Goal: Task Accomplishment & Management: Manage account settings

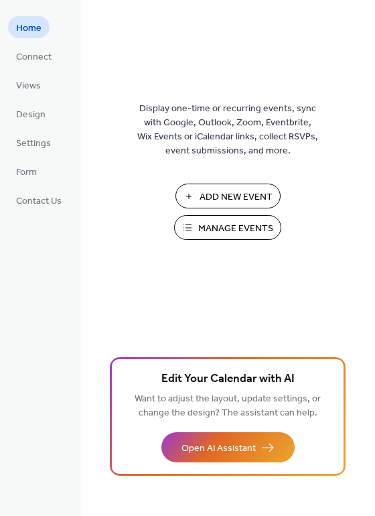
click at [250, 229] on span "Manage Events" at bounding box center [235, 229] width 75 height 14
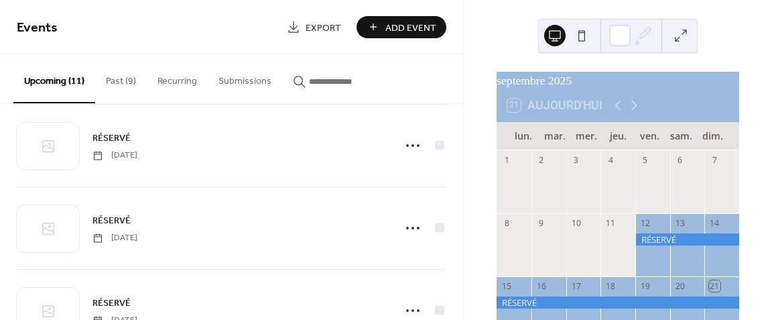
scroll to position [268, 0]
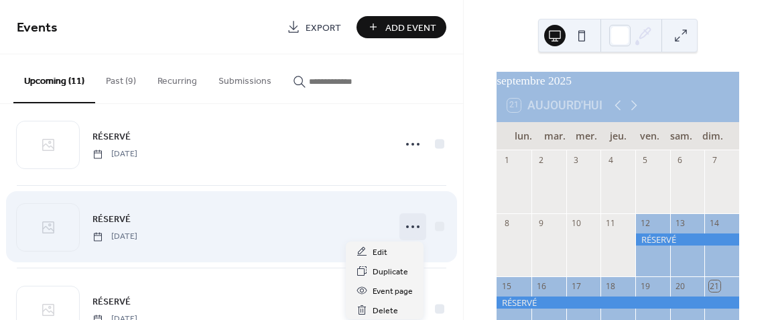
click at [410, 225] on icon at bounding box center [412, 226] width 21 height 21
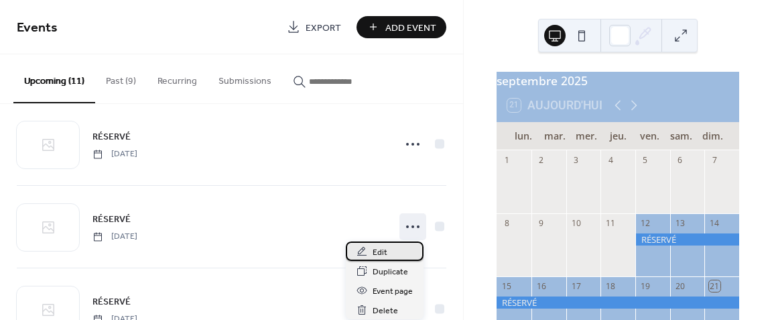
click at [392, 249] on div "Edit" at bounding box center [385, 250] width 78 height 19
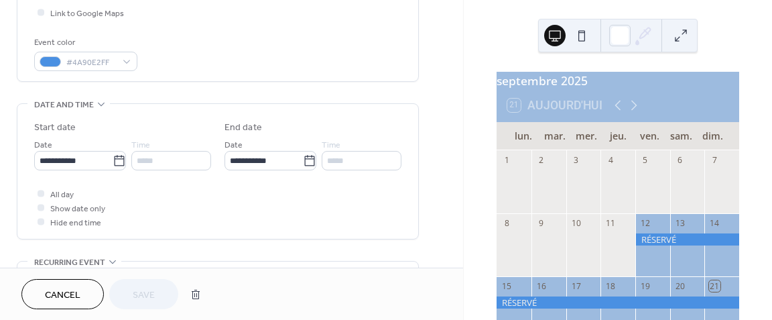
scroll to position [335, 0]
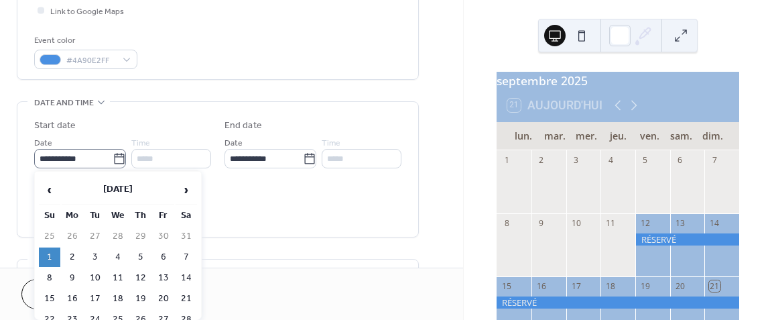
click at [115, 156] on icon at bounding box center [119, 158] width 13 height 13
click at [113, 156] on input "**********" at bounding box center [73, 158] width 78 height 19
click at [161, 231] on td "30" at bounding box center [163, 236] width 21 height 19
type input "**********"
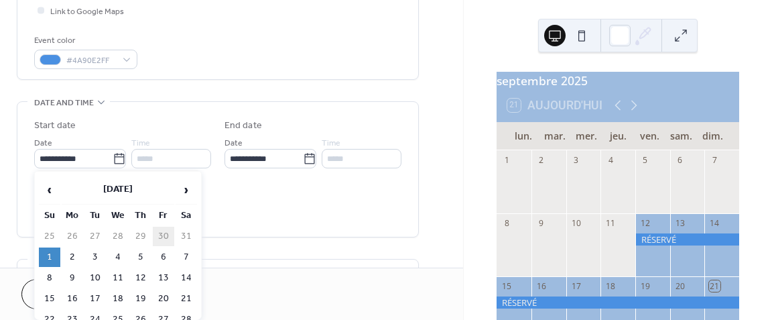
type input "**********"
click at [119, 158] on icon at bounding box center [119, 158] width 13 height 13
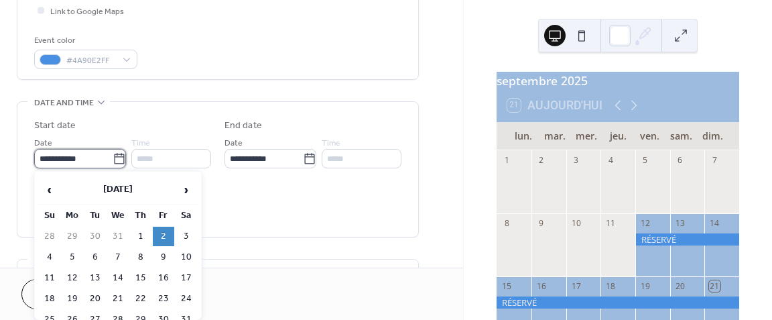
click at [113, 158] on input "**********" at bounding box center [73, 158] width 78 height 19
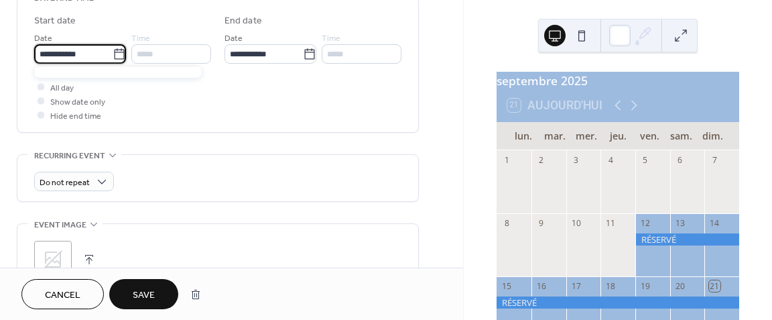
scroll to position [402, 0]
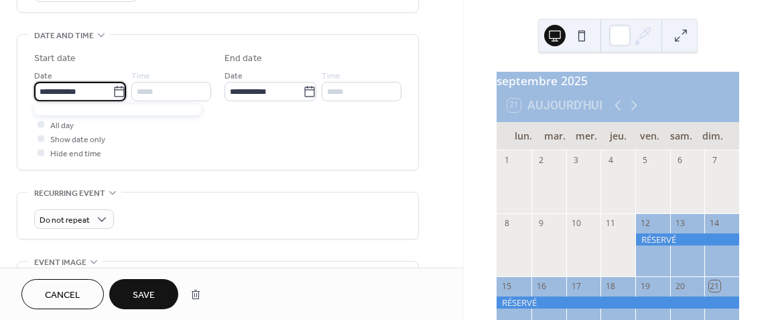
click at [114, 88] on icon at bounding box center [119, 91] width 13 height 13
click at [113, 88] on input "**********" at bounding box center [73, 91] width 78 height 19
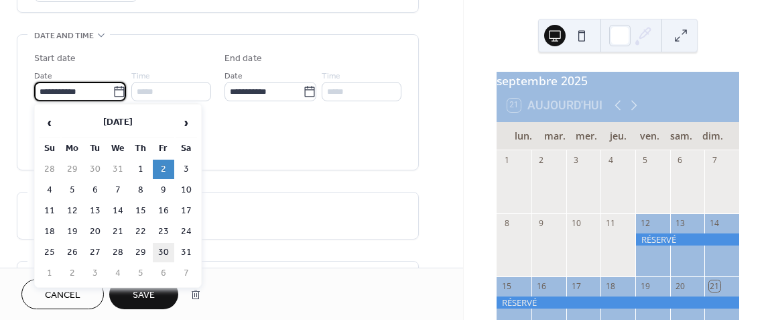
click at [162, 246] on td "30" at bounding box center [163, 252] width 21 height 19
type input "**********"
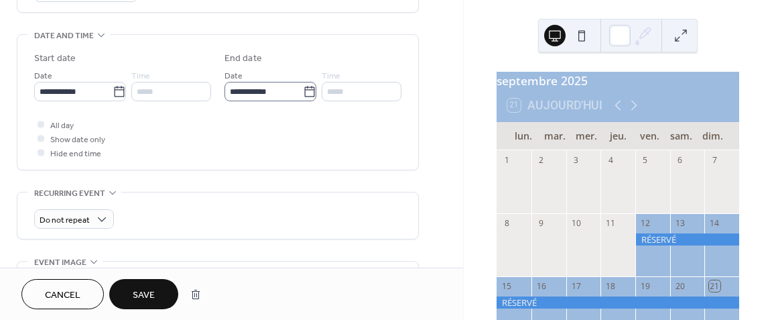
click at [309, 86] on icon at bounding box center [309, 91] width 13 height 13
click at [303, 86] on input "**********" at bounding box center [264, 91] width 78 height 19
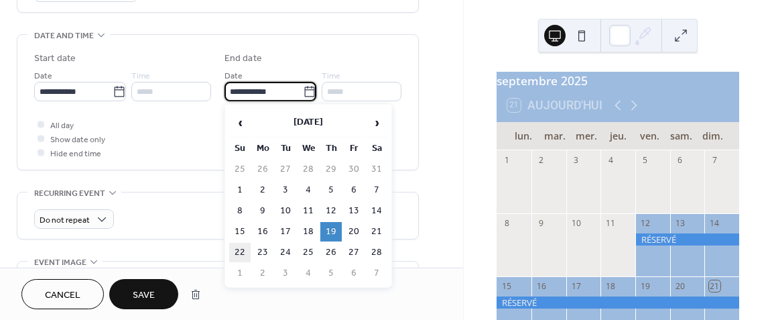
click at [239, 249] on td "22" at bounding box center [239, 252] width 21 height 19
type input "**********"
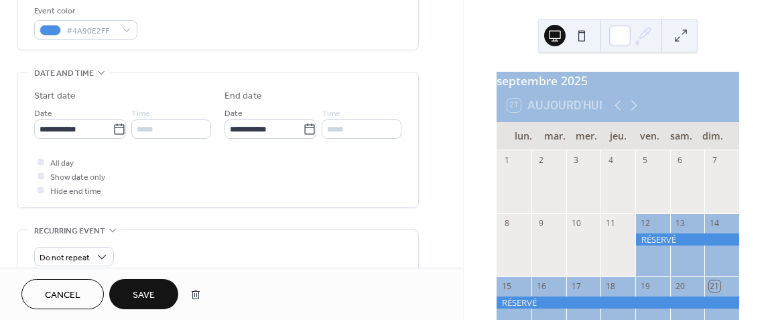
scroll to position [335, 0]
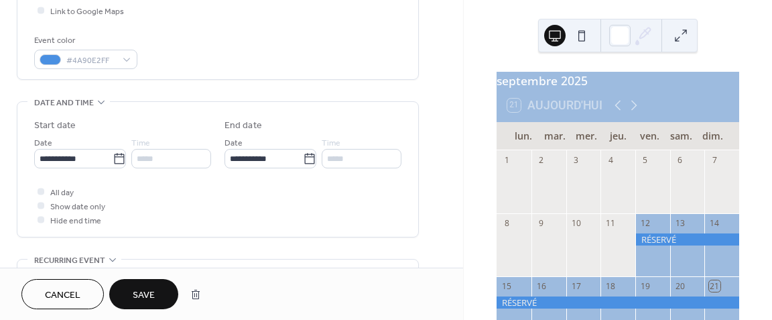
click at [145, 296] on span "Save" at bounding box center [144, 295] width 22 height 14
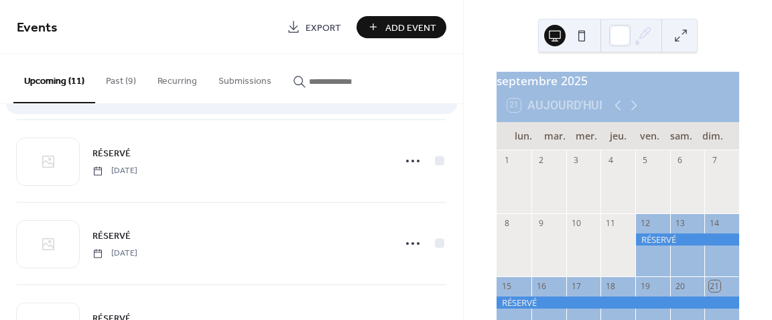
scroll to position [335, 0]
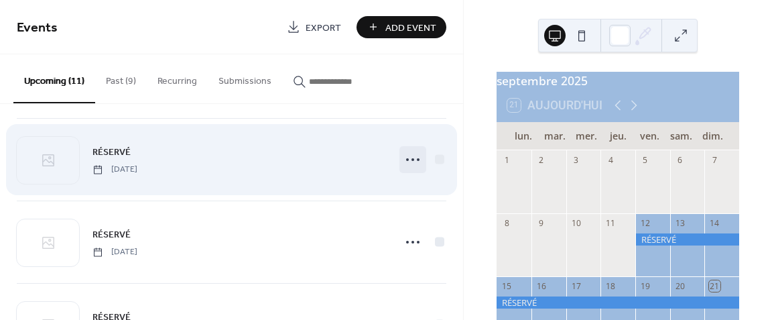
click at [412, 158] on circle at bounding box center [413, 159] width 3 height 3
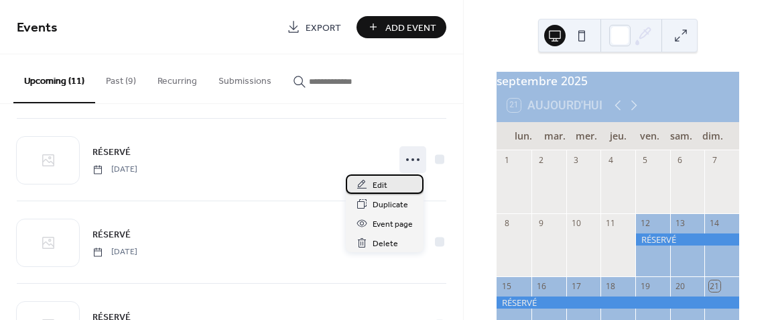
click at [383, 184] on span "Edit" at bounding box center [380, 185] width 15 height 14
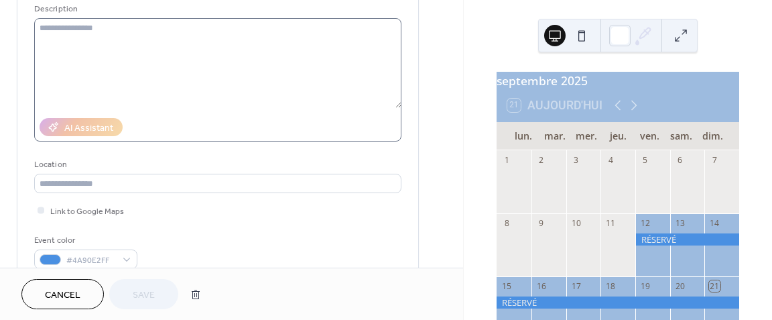
scroll to position [134, 0]
click at [476, 197] on div "septembre 2025 21 Aujourd'hui lun. mar. mer. jeu. ven. [PERSON_NAME]. dim. 1 2 …" at bounding box center [618, 160] width 308 height 320
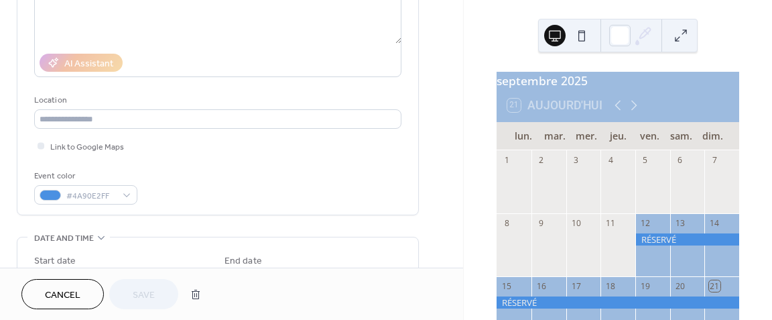
scroll to position [201, 0]
click at [68, 302] on span "Cancel" at bounding box center [63, 295] width 36 height 14
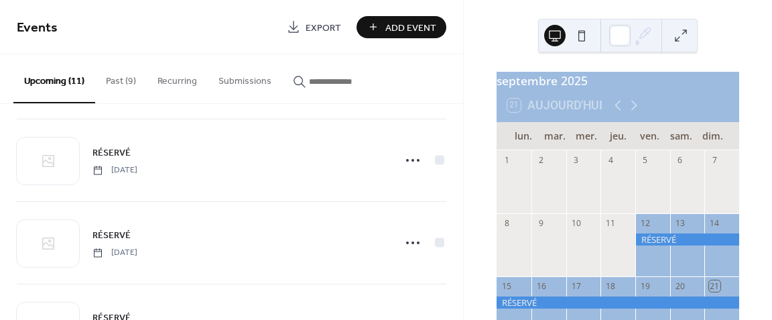
scroll to position [335, 0]
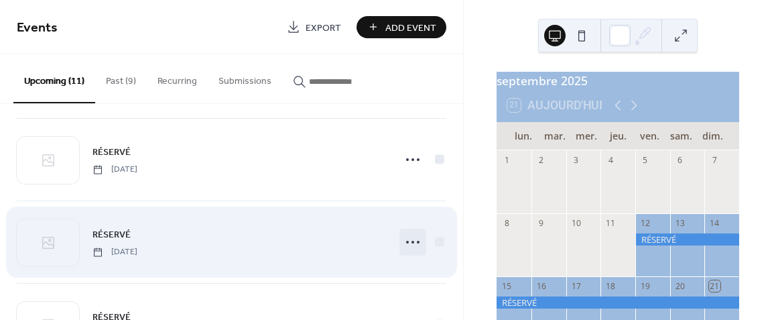
click at [409, 235] on icon at bounding box center [412, 241] width 21 height 21
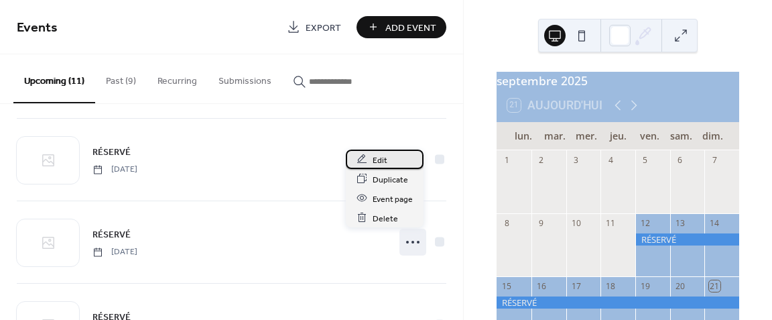
click at [388, 154] on div "Edit" at bounding box center [385, 158] width 78 height 19
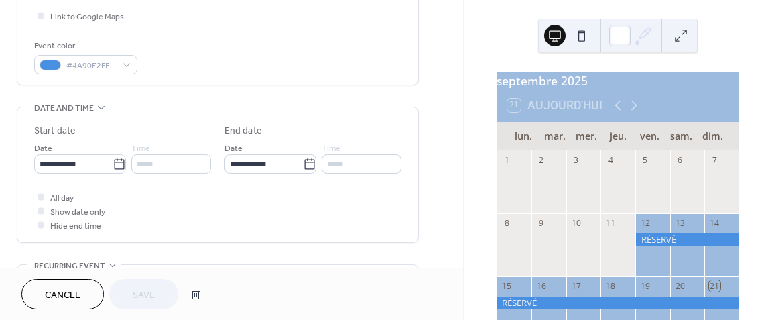
scroll to position [335, 0]
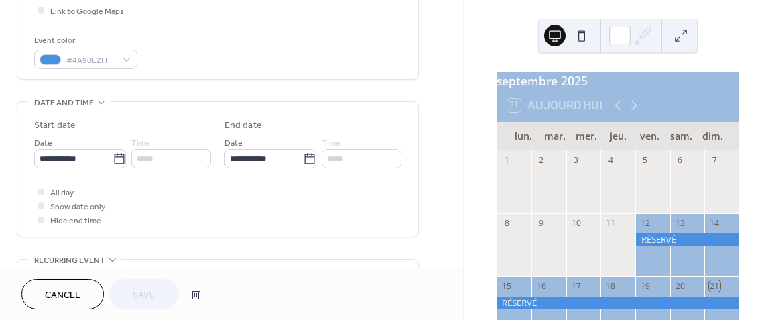
click at [60, 296] on span "Cancel" at bounding box center [63, 295] width 36 height 14
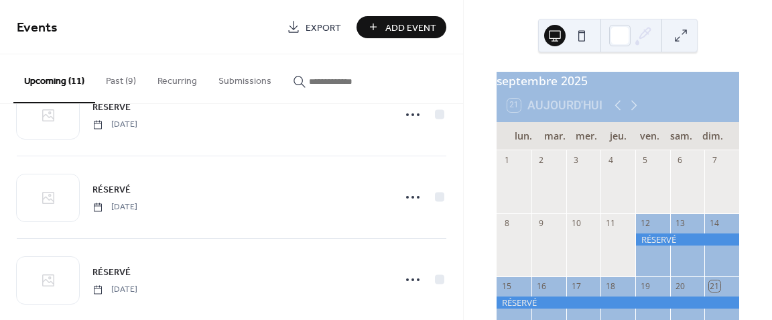
scroll to position [134, 0]
click at [634, 111] on icon at bounding box center [635, 106] width 6 height 10
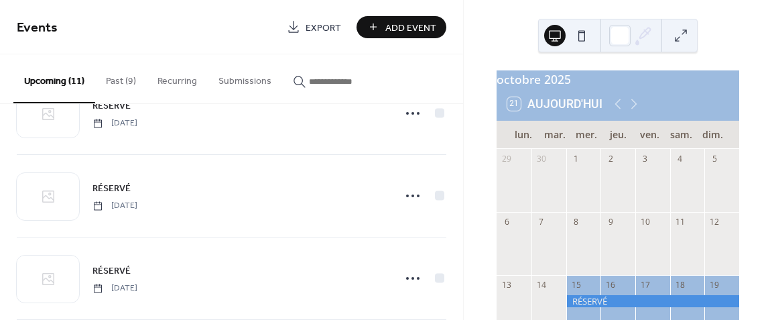
scroll to position [0, 0]
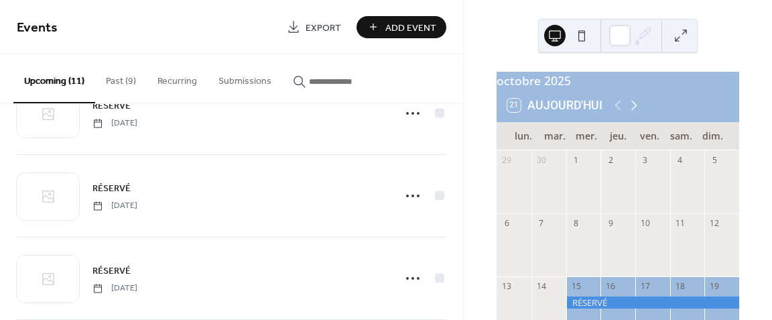
click at [631, 111] on icon at bounding box center [634, 105] width 16 height 16
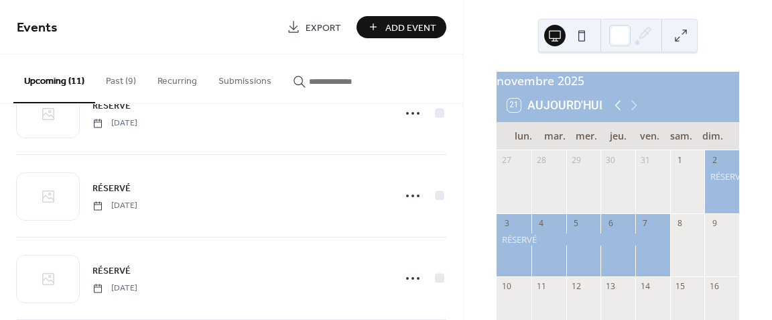
click at [614, 113] on icon at bounding box center [618, 105] width 16 height 16
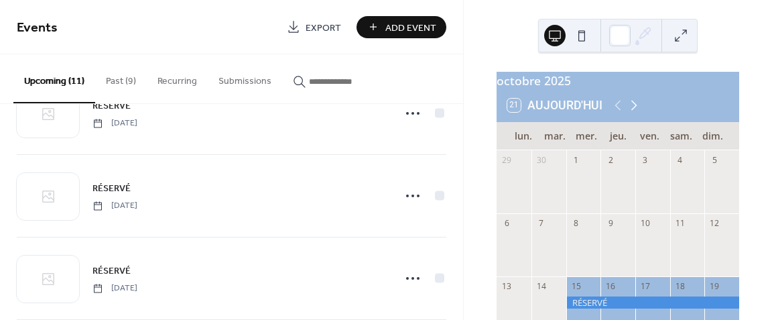
click at [634, 111] on icon at bounding box center [635, 106] width 6 height 10
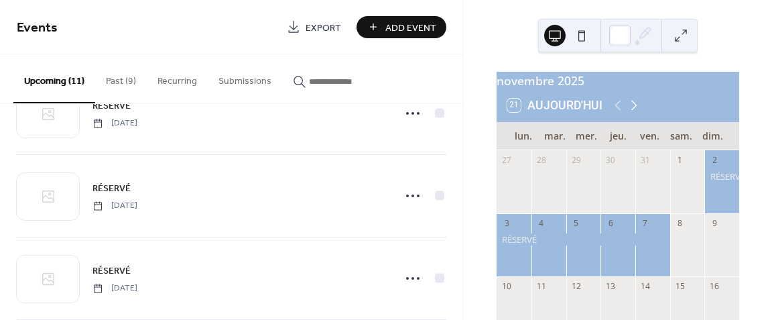
click at [634, 111] on icon at bounding box center [635, 106] width 6 height 10
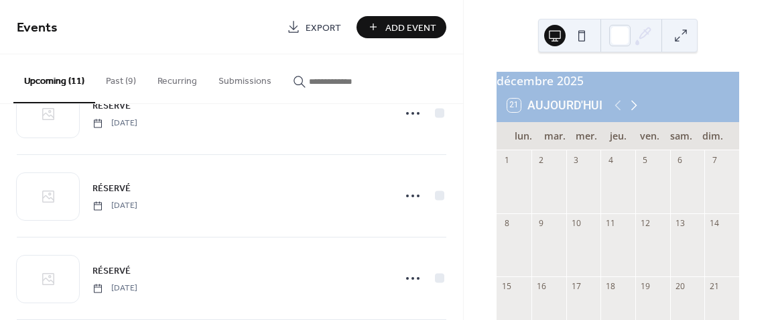
click at [634, 111] on icon at bounding box center [635, 106] width 6 height 10
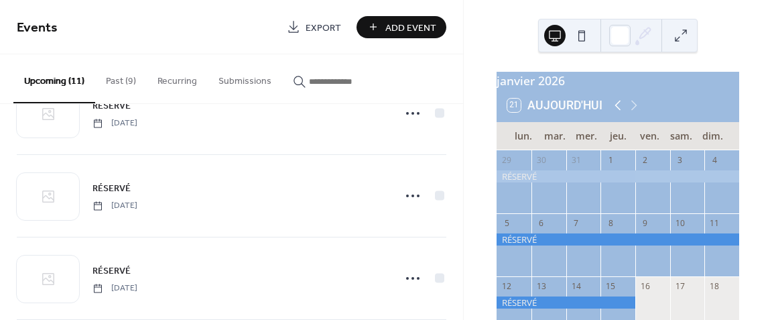
click at [619, 113] on icon at bounding box center [618, 105] width 16 height 16
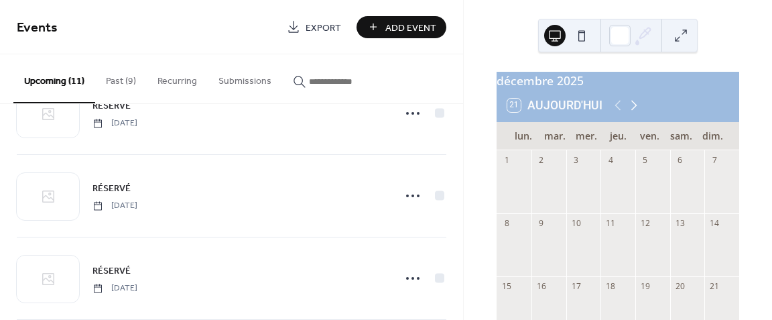
click at [633, 113] on icon at bounding box center [634, 105] width 16 height 16
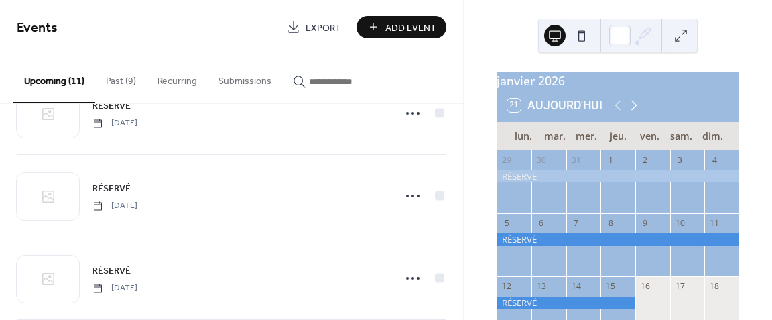
click at [633, 113] on icon at bounding box center [634, 105] width 16 height 16
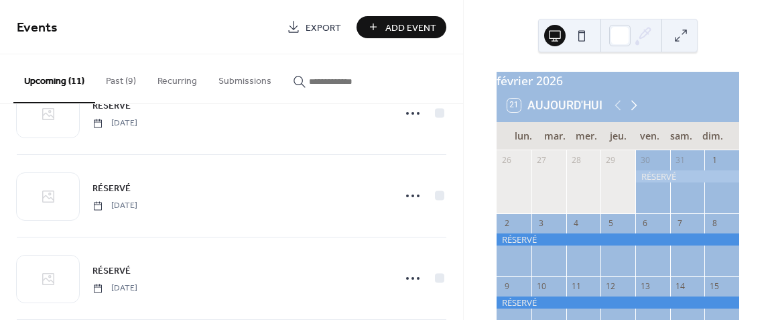
click at [633, 113] on icon at bounding box center [634, 105] width 16 height 16
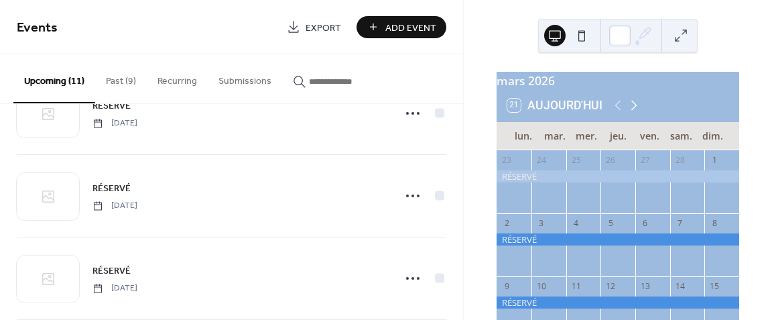
click at [633, 113] on icon at bounding box center [634, 105] width 16 height 16
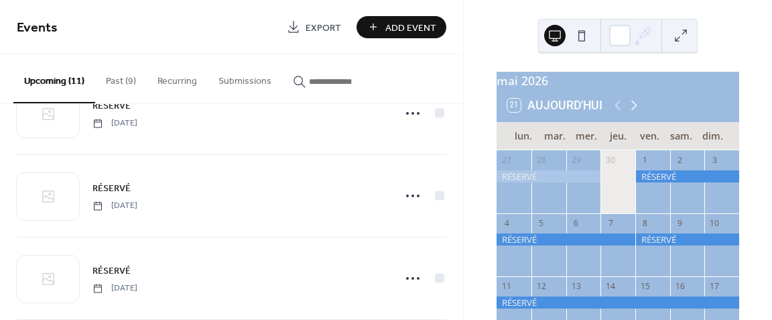
click at [633, 113] on icon at bounding box center [634, 105] width 16 height 16
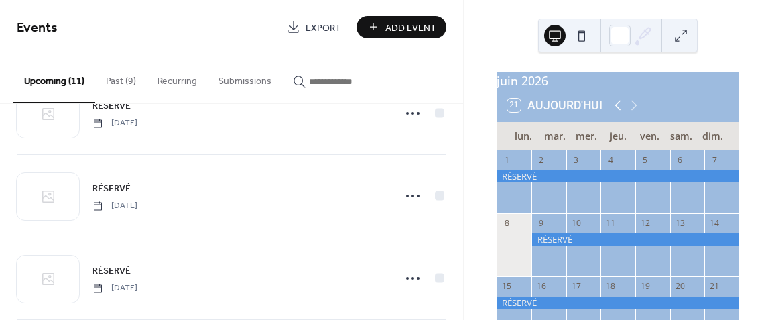
click at [613, 109] on icon at bounding box center [618, 105] width 16 height 16
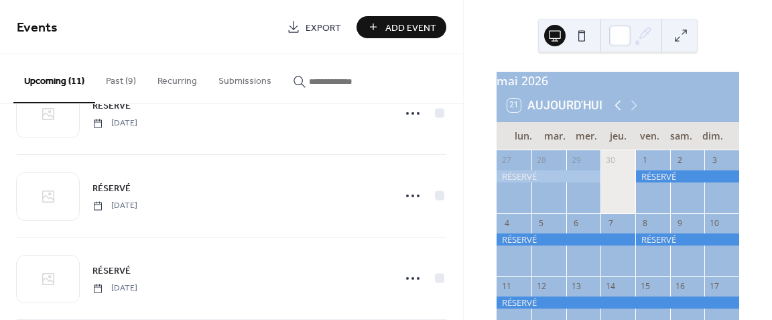
click at [613, 109] on icon at bounding box center [618, 105] width 16 height 16
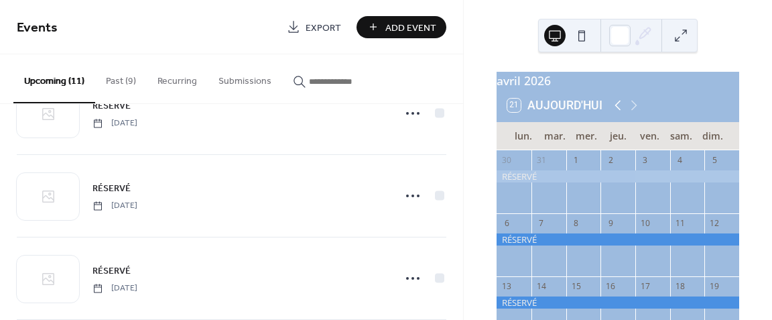
click at [613, 109] on icon at bounding box center [618, 105] width 16 height 16
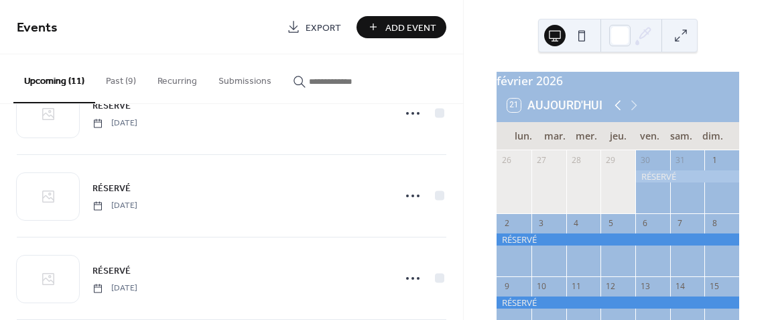
click at [613, 109] on icon at bounding box center [618, 105] width 16 height 16
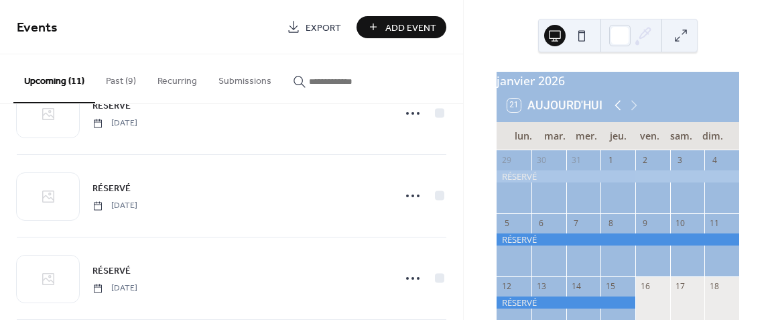
click at [613, 109] on icon at bounding box center [618, 105] width 16 height 16
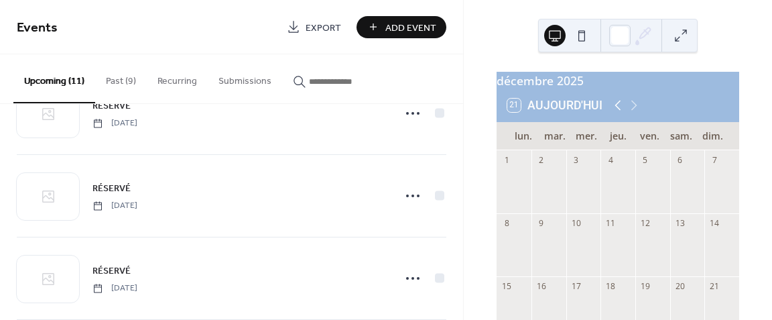
click at [613, 109] on icon at bounding box center [618, 105] width 16 height 16
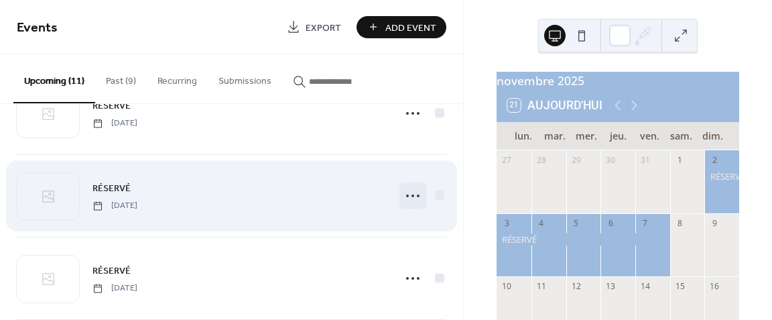
click at [414, 192] on icon at bounding box center [412, 195] width 21 height 21
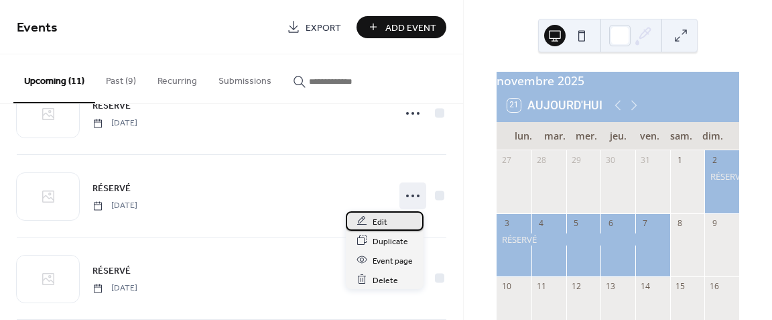
click at [383, 221] on span "Edit" at bounding box center [380, 222] width 15 height 14
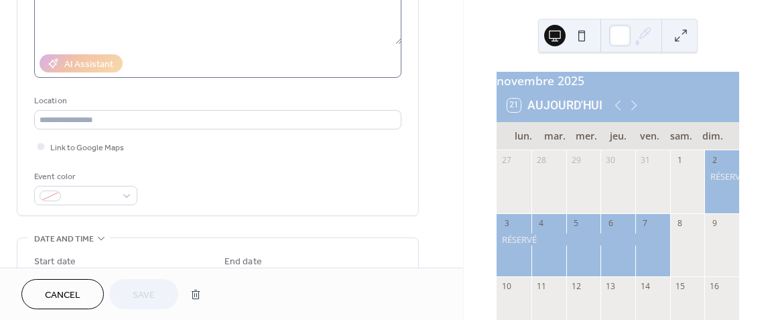
scroll to position [201, 0]
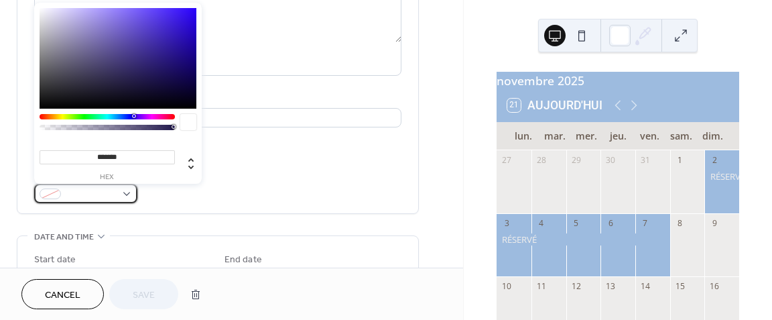
click at [126, 194] on div at bounding box center [85, 193] width 103 height 19
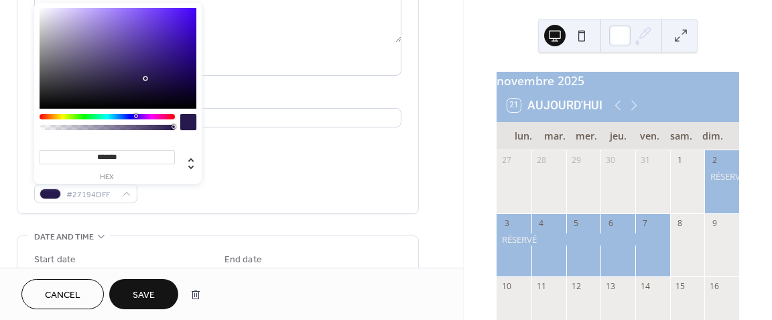
click at [135, 117] on div at bounding box center [137, 116] width 4 height 4
click at [129, 116] on div at bounding box center [107, 116] width 135 height 5
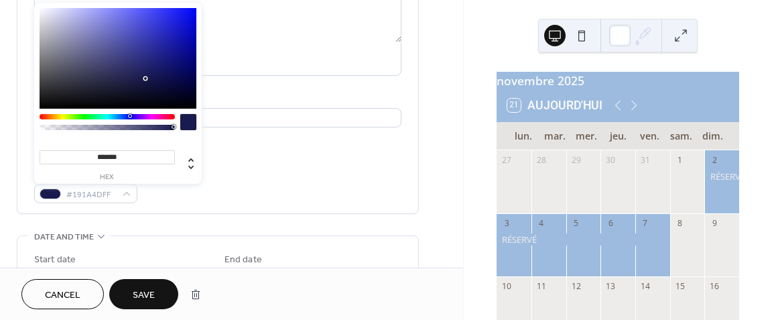
type input "*******"
click at [176, 39] on div at bounding box center [118, 58] width 157 height 101
click at [156, 292] on button "Save" at bounding box center [143, 294] width 69 height 30
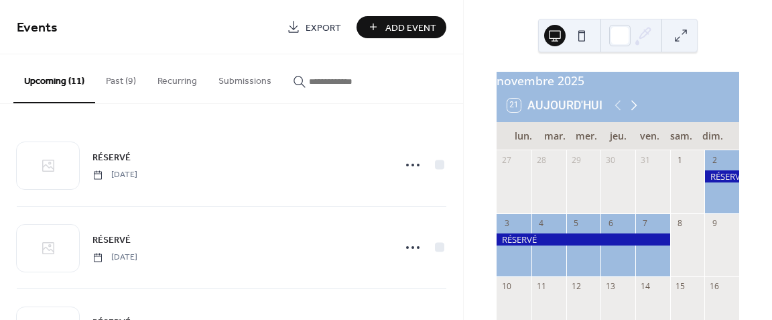
click at [631, 110] on icon at bounding box center [634, 105] width 16 height 16
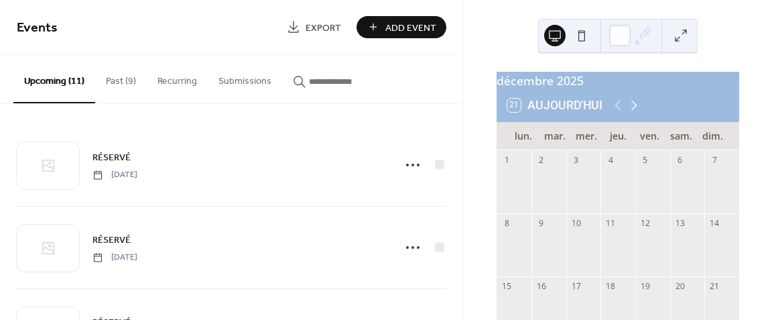
click at [631, 110] on icon at bounding box center [634, 105] width 16 height 16
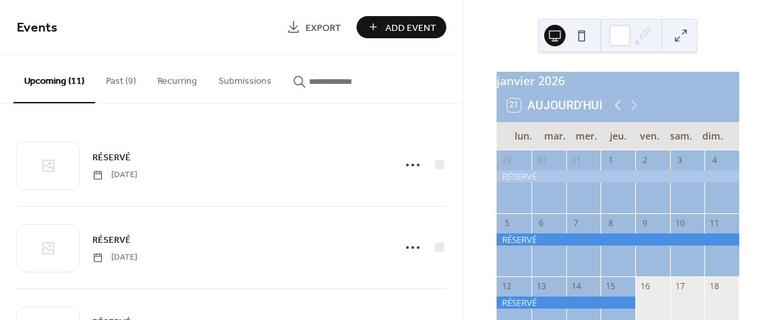
click at [618, 111] on icon at bounding box center [618, 105] width 16 height 16
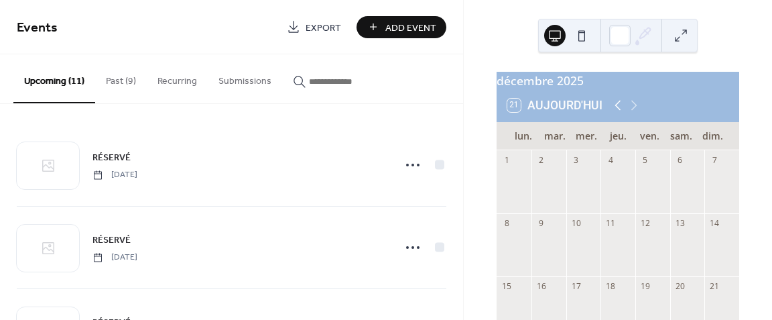
click at [618, 111] on icon at bounding box center [618, 105] width 16 height 16
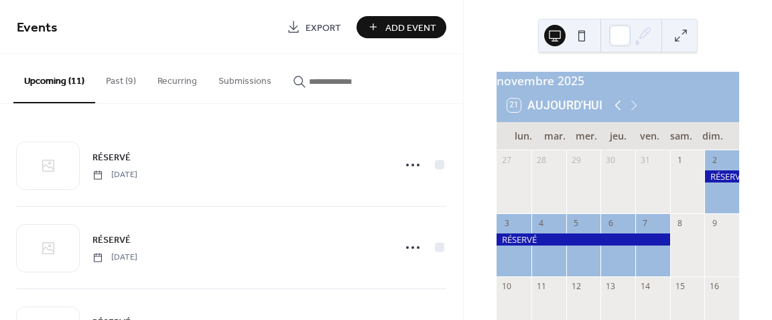
click at [618, 113] on icon at bounding box center [618, 105] width 16 height 16
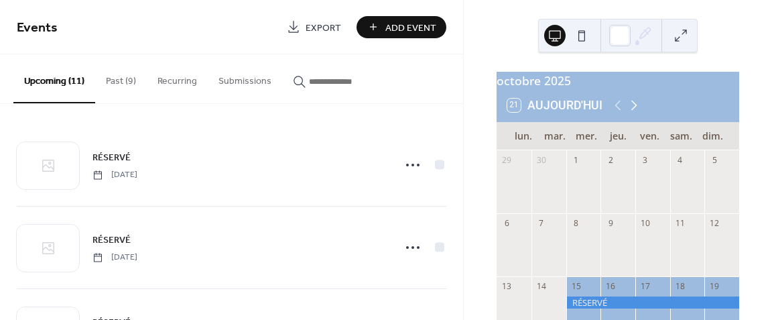
click at [636, 112] on icon at bounding box center [634, 105] width 16 height 16
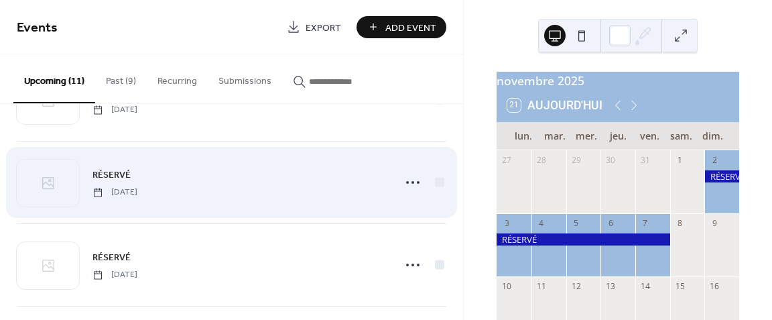
scroll to position [67, 0]
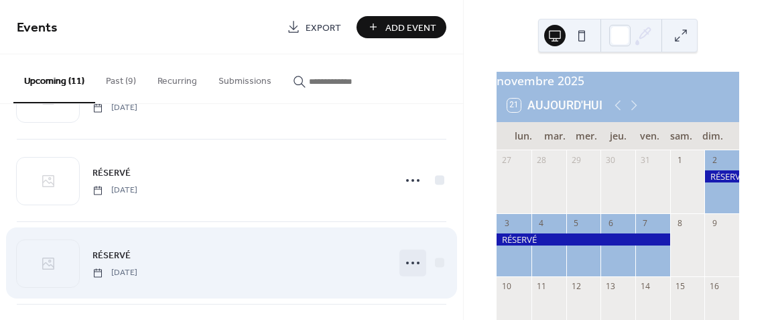
click at [408, 263] on icon at bounding box center [412, 262] width 21 height 21
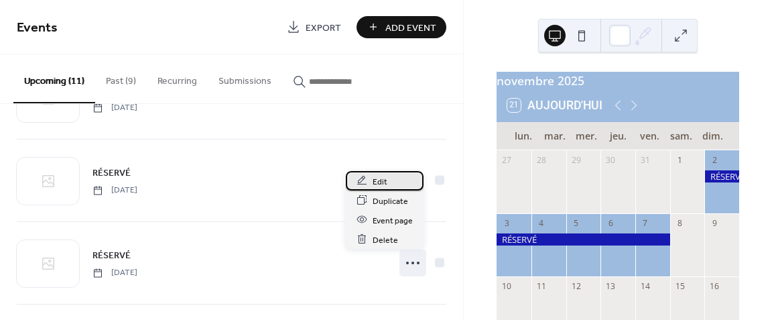
click at [373, 175] on span "Edit" at bounding box center [380, 181] width 15 height 14
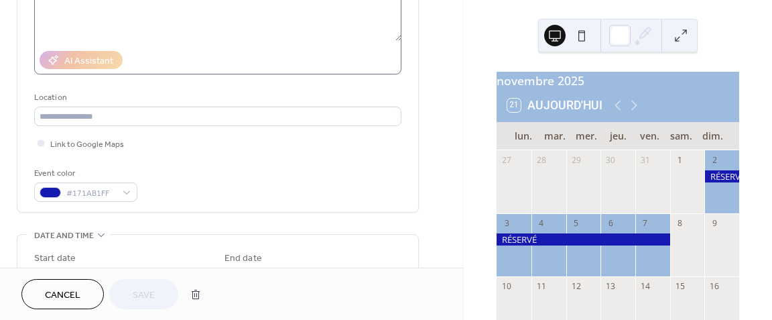
scroll to position [201, 0]
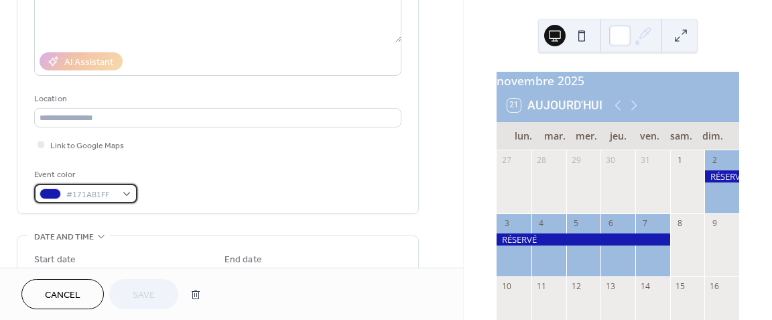
click at [129, 193] on div "#171AB1FF" at bounding box center [85, 193] width 103 height 19
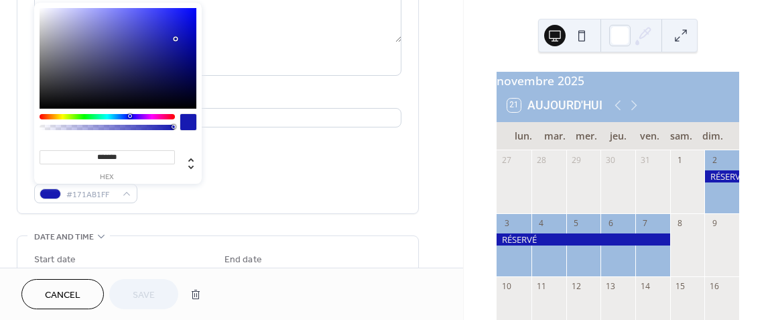
type input "*******"
click at [121, 114] on div at bounding box center [107, 116] width 135 height 5
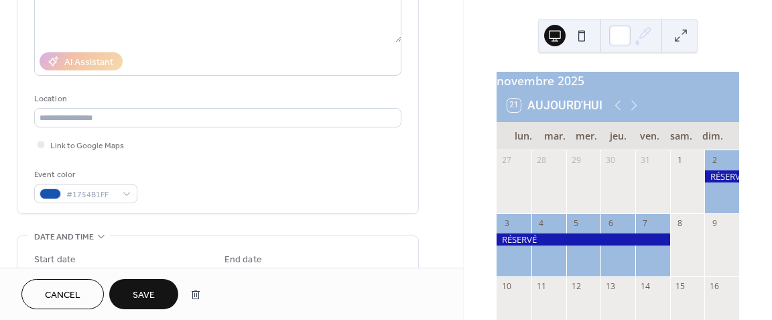
click at [148, 288] on span "Save" at bounding box center [144, 295] width 22 height 14
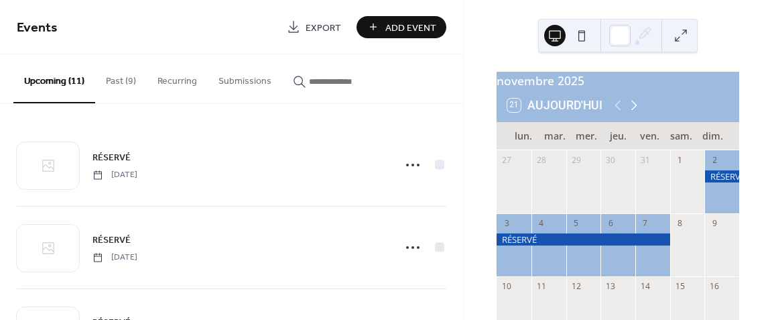
click at [632, 109] on icon at bounding box center [635, 106] width 6 height 10
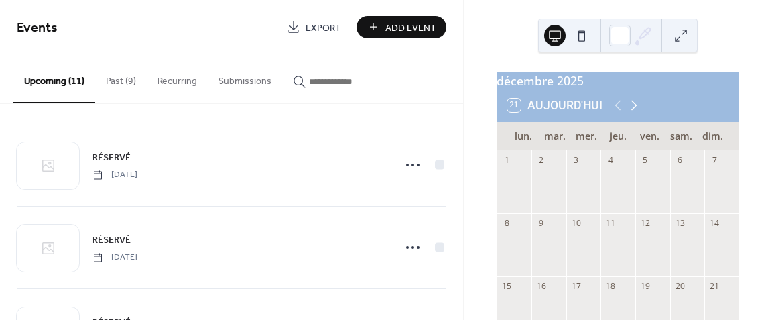
click at [632, 109] on icon at bounding box center [635, 106] width 6 height 10
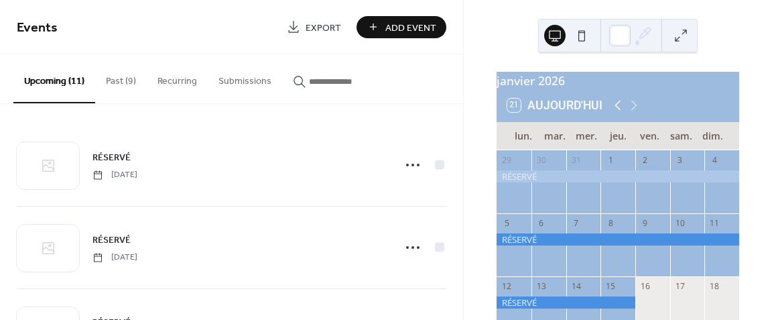
click at [618, 113] on icon at bounding box center [618, 105] width 16 height 16
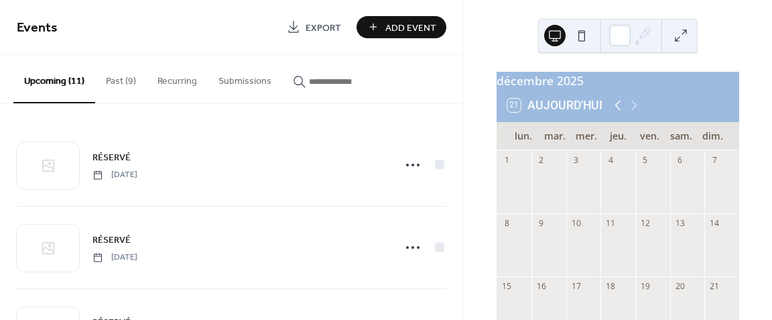
click at [618, 113] on icon at bounding box center [618, 105] width 16 height 16
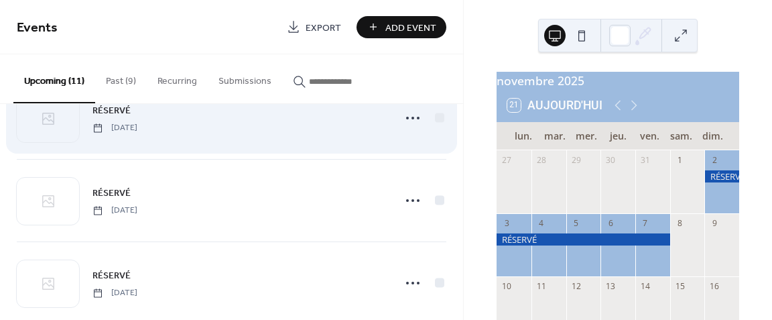
scroll to position [134, 0]
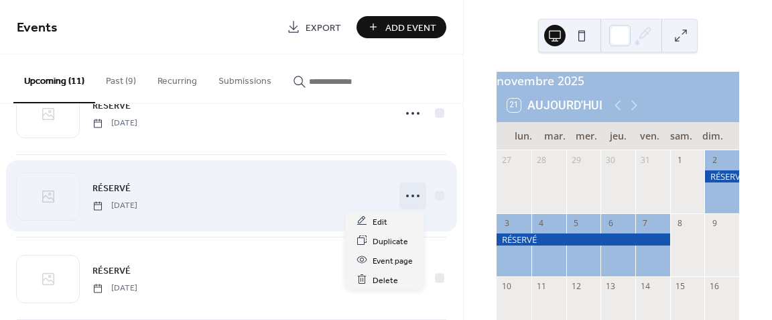
click at [413, 195] on icon at bounding box center [412, 195] width 21 height 21
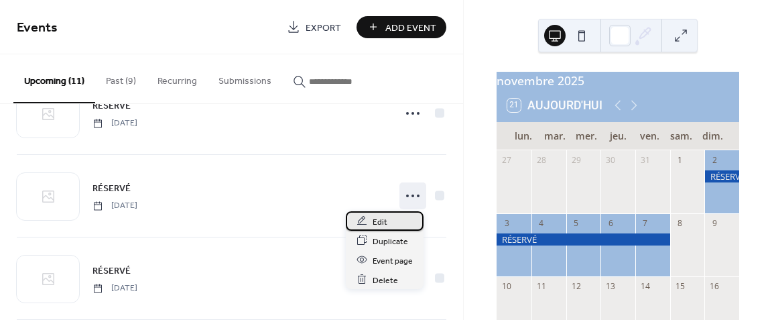
click at [383, 221] on span "Edit" at bounding box center [380, 222] width 15 height 14
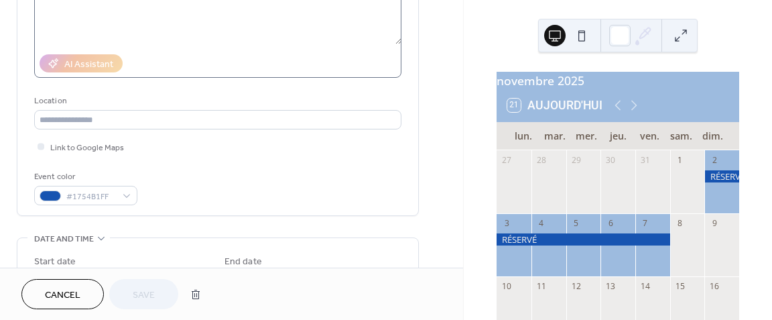
scroll to position [201, 0]
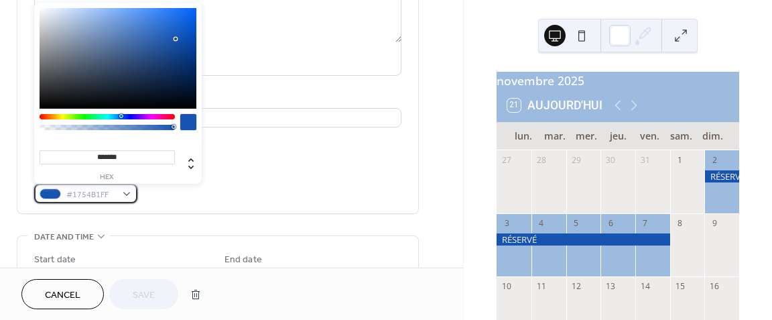
click at [123, 192] on div "#1754B1FF" at bounding box center [85, 193] width 103 height 19
click at [117, 117] on div at bounding box center [107, 116] width 135 height 5
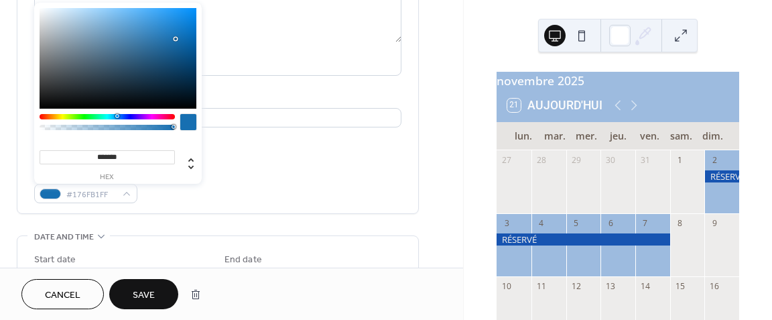
click at [114, 116] on div at bounding box center [107, 116] width 135 height 5
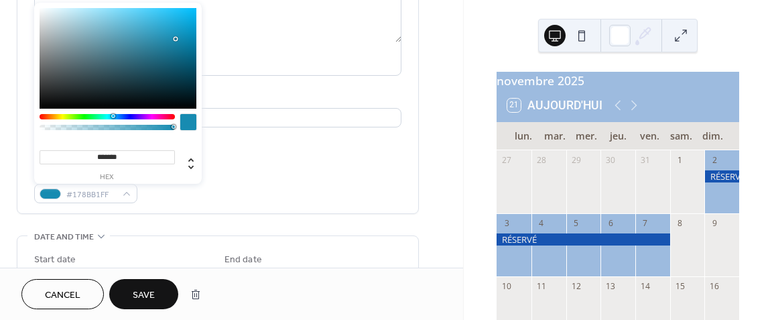
click at [113, 115] on div at bounding box center [113, 116] width 4 height 4
type input "*******"
click at [112, 115] on div at bounding box center [113, 116] width 4 height 4
click at [145, 297] on span "Save" at bounding box center [144, 295] width 22 height 14
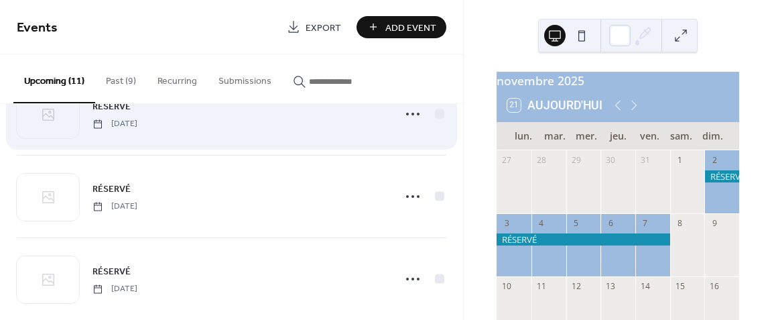
scroll to position [134, 0]
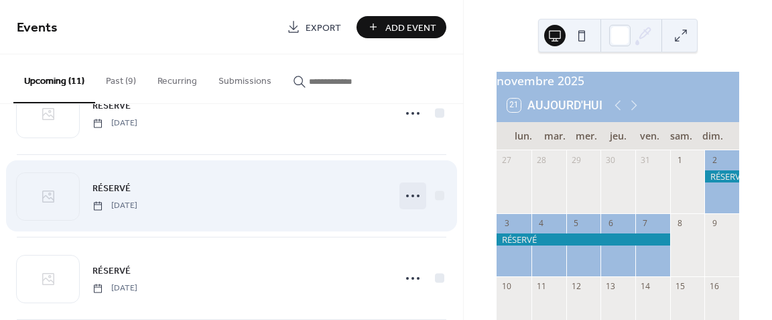
click at [406, 195] on circle at bounding box center [407, 195] width 3 height 3
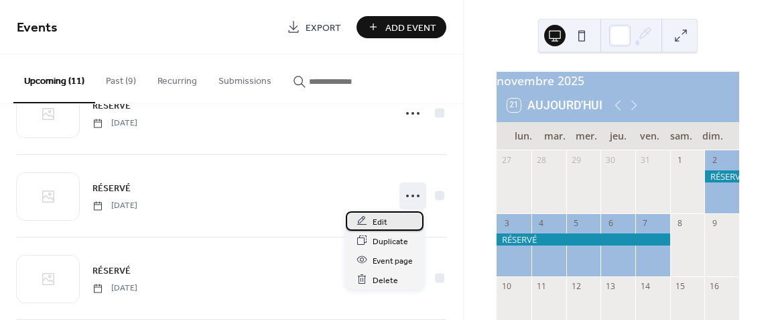
click at [364, 219] on icon at bounding box center [362, 220] width 11 height 11
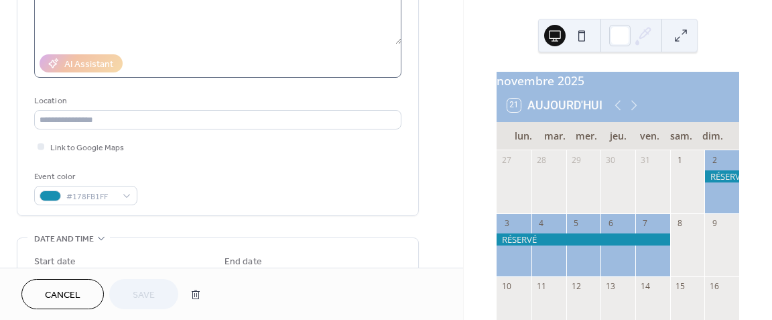
scroll to position [201, 0]
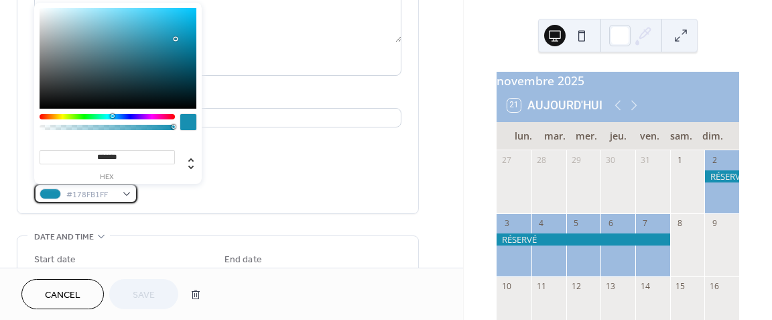
click at [127, 195] on div "#178FB1FF" at bounding box center [85, 193] width 103 height 19
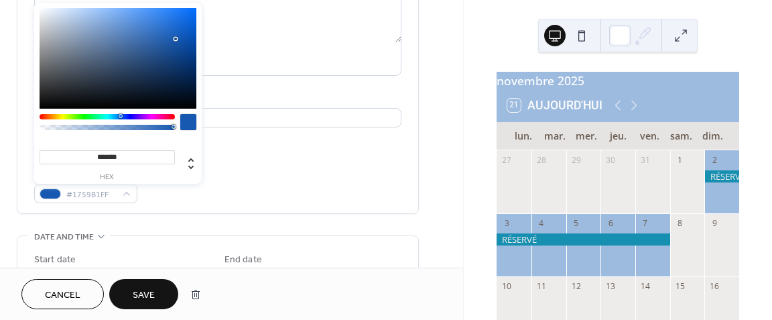
type input "*******"
click at [119, 116] on div at bounding box center [120, 116] width 4 height 4
click at [182, 117] on div at bounding box center [188, 122] width 16 height 16
click at [190, 123] on div at bounding box center [188, 122] width 16 height 16
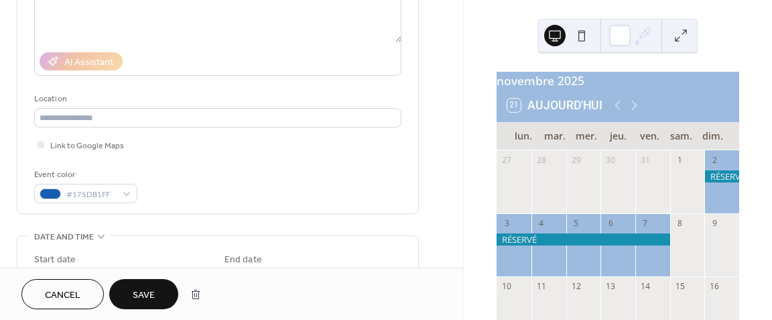
click at [137, 288] on span "Save" at bounding box center [144, 295] width 22 height 14
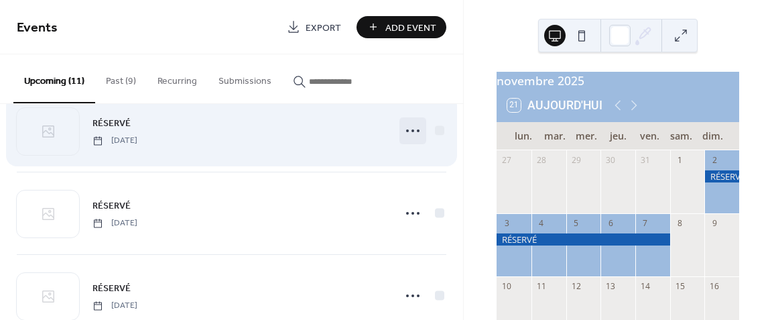
scroll to position [67, 0]
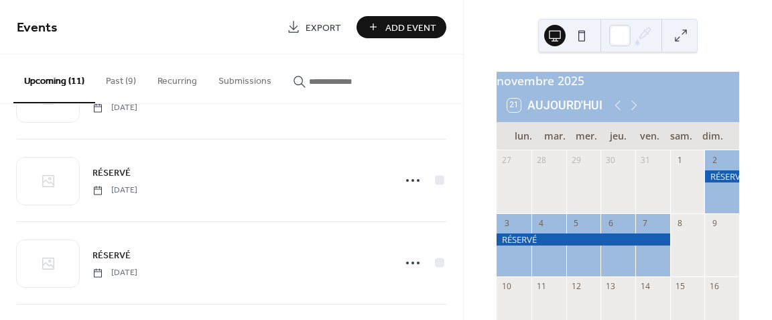
click at [749, 23] on div "novembre 2025 21 Aujourd'hui lun. mar. mer. jeu. ven. [PERSON_NAME]. dim. 27 28…" at bounding box center [618, 160] width 308 height 320
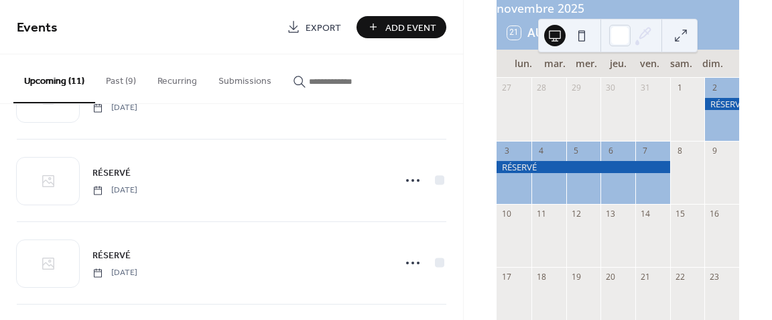
scroll to position [0, 0]
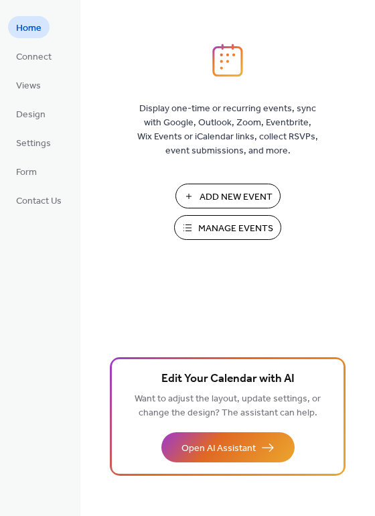
click at [220, 225] on span "Manage Events" at bounding box center [235, 229] width 75 height 14
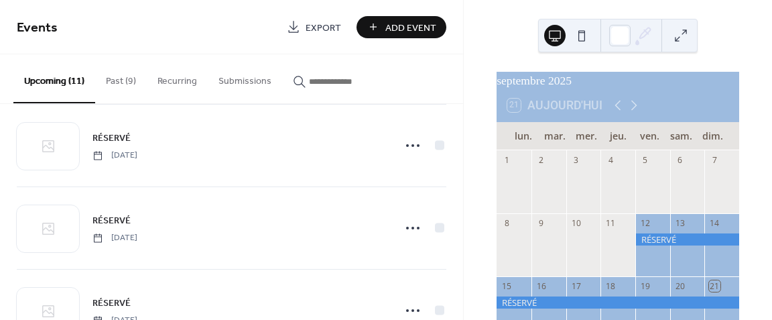
scroll to position [268, 0]
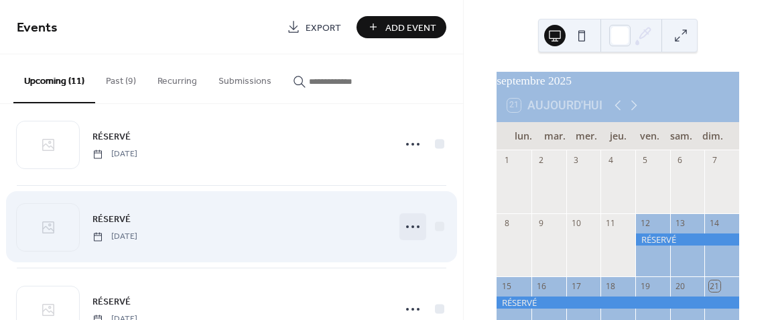
click at [408, 222] on icon at bounding box center [412, 226] width 21 height 21
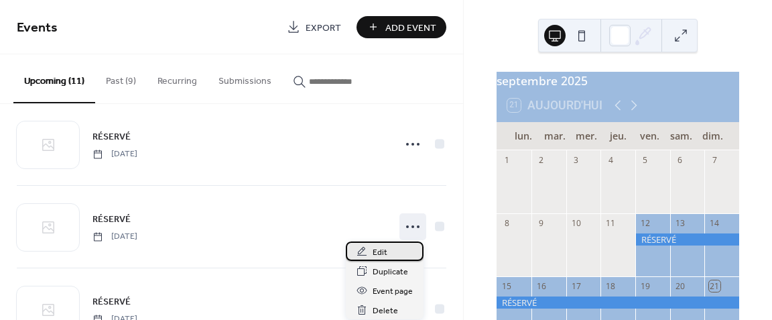
click at [392, 247] on div "Edit" at bounding box center [385, 250] width 78 height 19
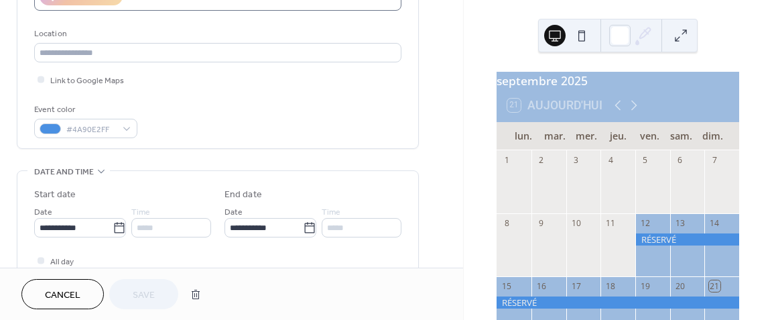
scroll to position [268, 0]
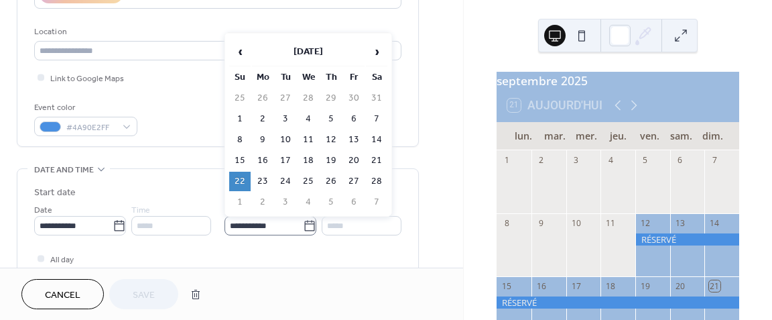
click at [303, 225] on icon at bounding box center [309, 225] width 13 height 13
click at [302, 225] on input "**********" at bounding box center [264, 225] width 78 height 19
click at [379, 158] on td "21" at bounding box center [376, 160] width 21 height 19
type input "**********"
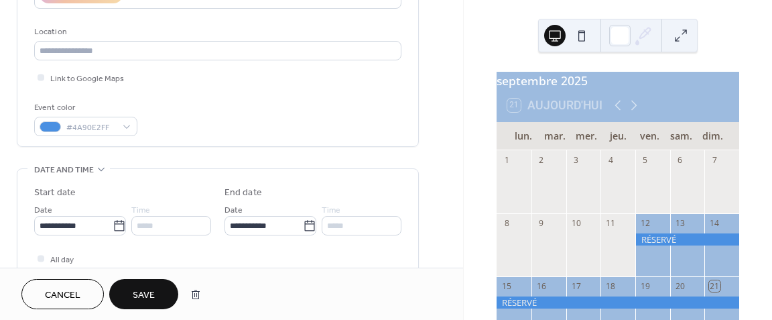
click at [140, 289] on span "Save" at bounding box center [144, 295] width 22 height 14
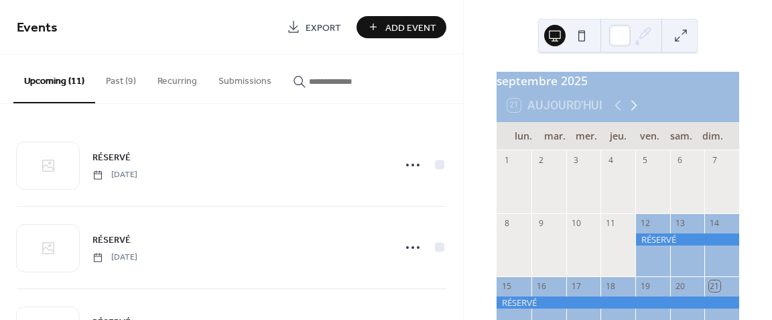
click at [632, 111] on icon at bounding box center [634, 105] width 16 height 16
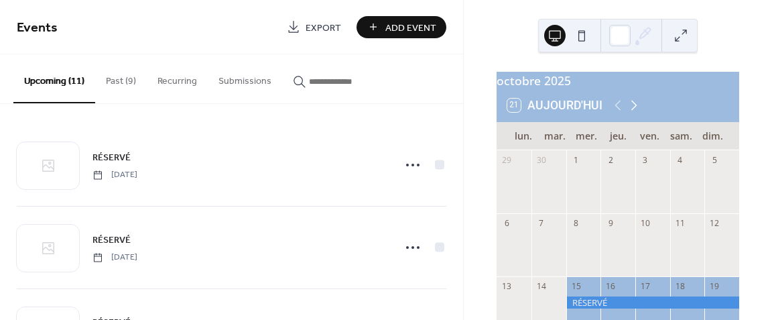
click at [632, 111] on icon at bounding box center [634, 105] width 16 height 16
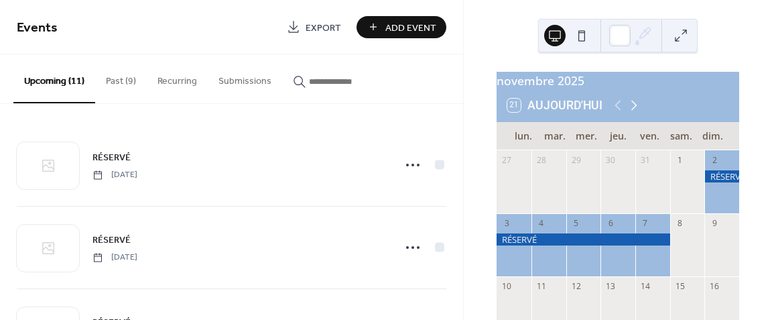
click at [632, 111] on icon at bounding box center [634, 105] width 16 height 16
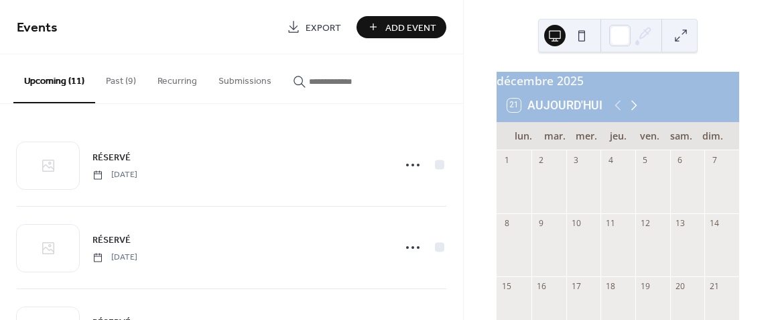
click at [632, 111] on icon at bounding box center [634, 105] width 16 height 16
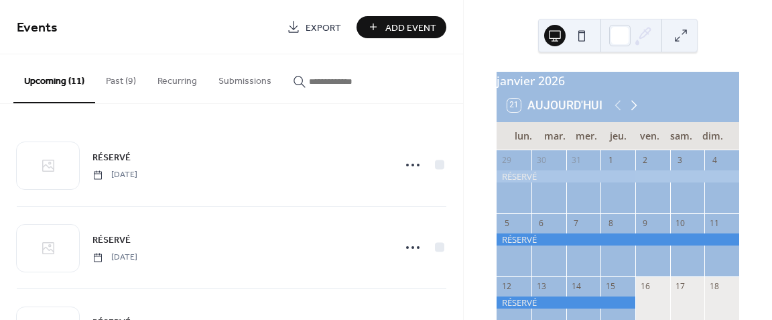
click at [632, 111] on icon at bounding box center [634, 105] width 16 height 16
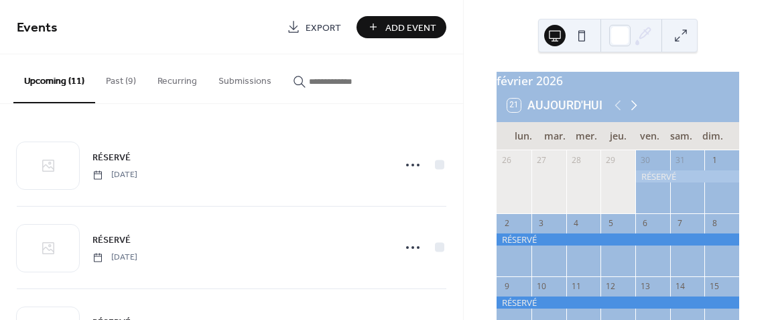
click at [632, 109] on icon at bounding box center [635, 106] width 6 height 10
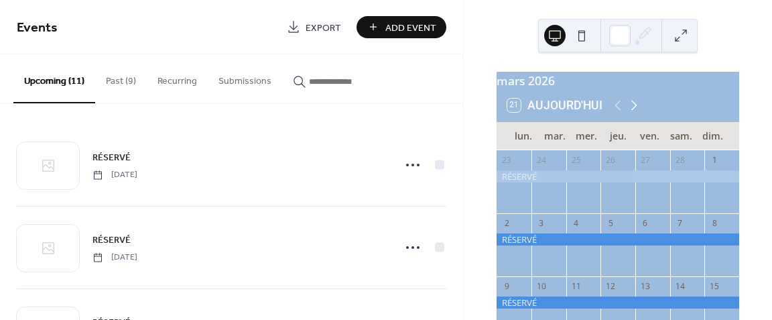
click at [629, 113] on icon at bounding box center [634, 105] width 16 height 16
click at [632, 113] on icon at bounding box center [634, 105] width 16 height 16
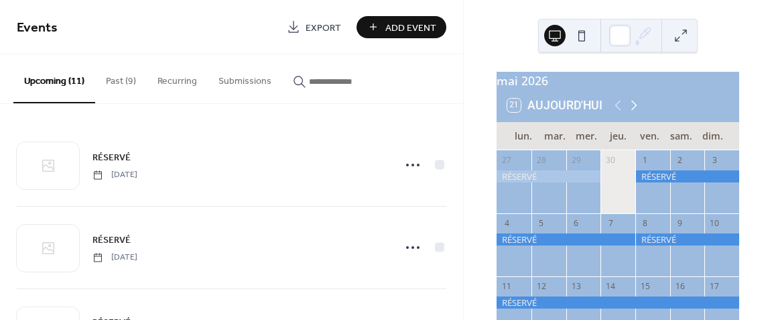
click at [632, 113] on icon at bounding box center [634, 105] width 16 height 16
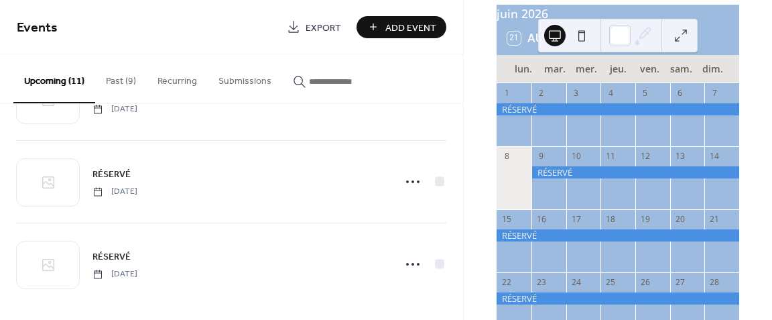
scroll to position [727, 0]
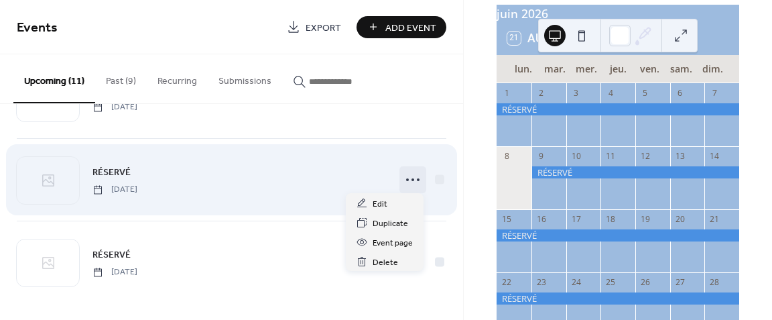
click at [402, 178] on icon at bounding box center [412, 179] width 21 height 21
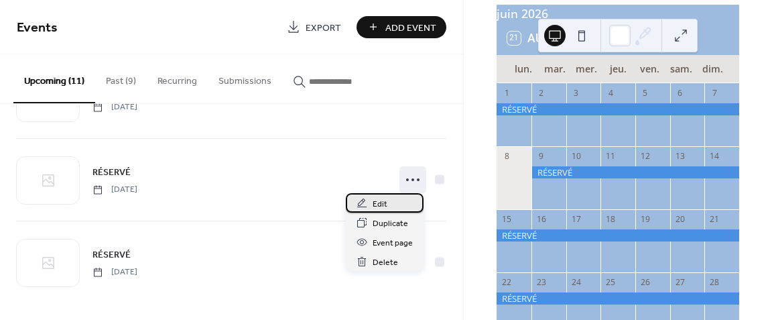
click at [381, 200] on span "Edit" at bounding box center [380, 204] width 15 height 14
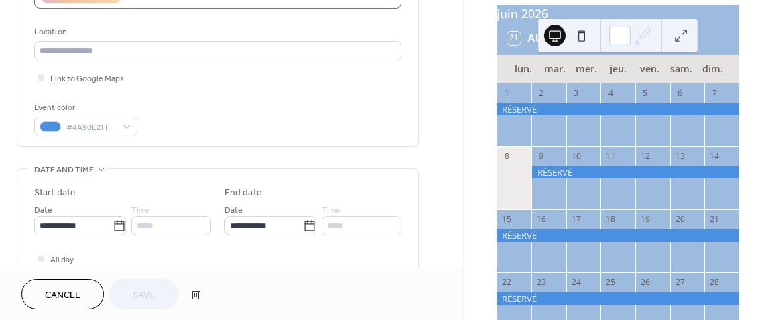
scroll to position [134, 0]
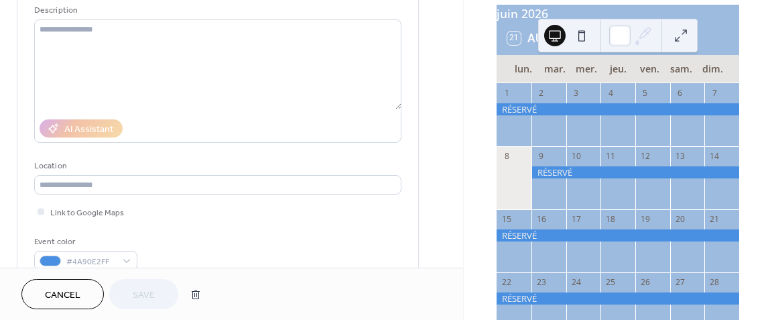
click at [64, 293] on span "Cancel" at bounding box center [63, 295] width 36 height 14
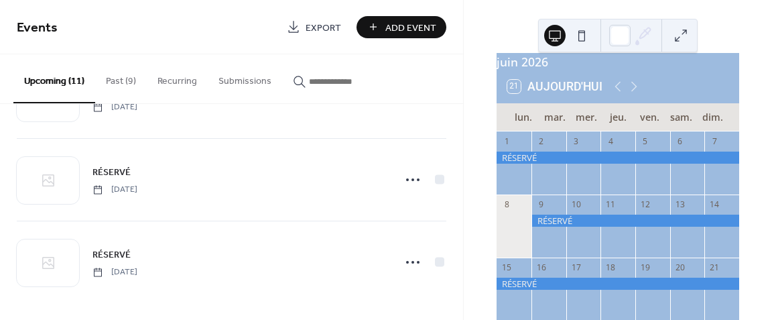
scroll to position [9, 0]
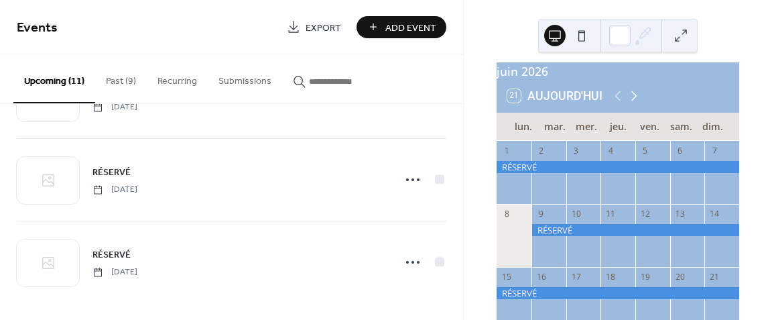
click at [629, 97] on icon at bounding box center [634, 96] width 16 height 16
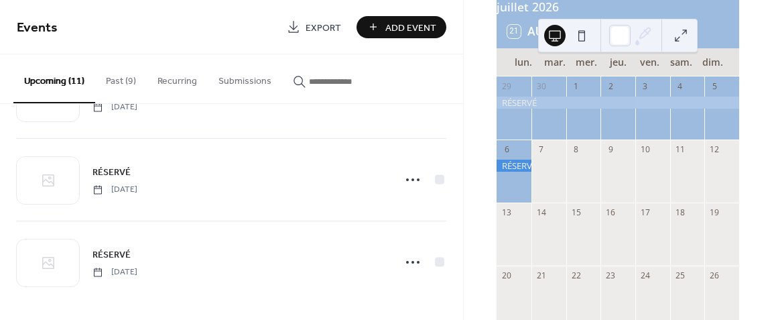
scroll to position [76, 0]
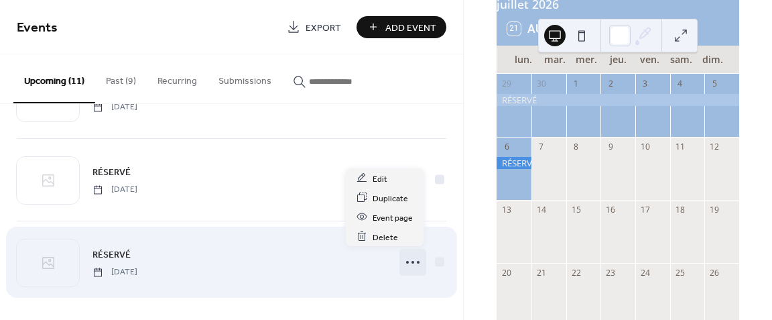
click at [410, 254] on icon at bounding box center [412, 261] width 21 height 21
